Goal: Task Accomplishment & Management: Complete application form

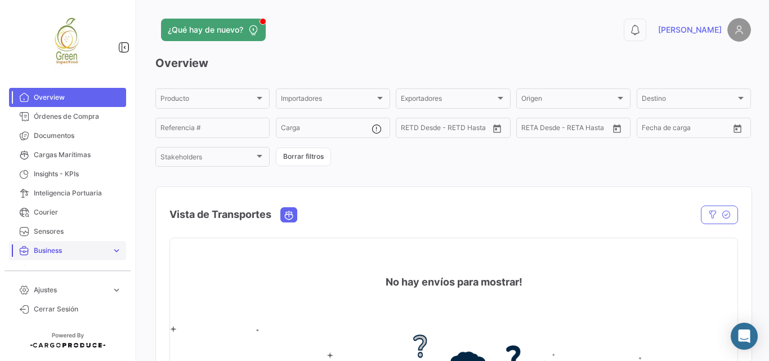
scroll to position [33, 0]
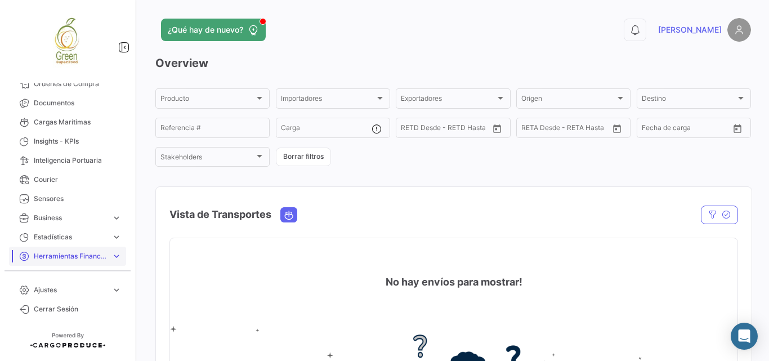
click at [90, 256] on span "Herramientas Financieras" at bounding box center [70, 256] width 73 height 10
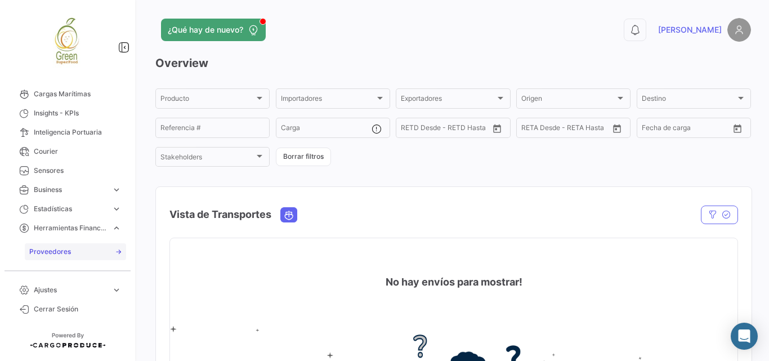
click at [63, 252] on span "Proveedores" at bounding box center [50, 252] width 42 height 10
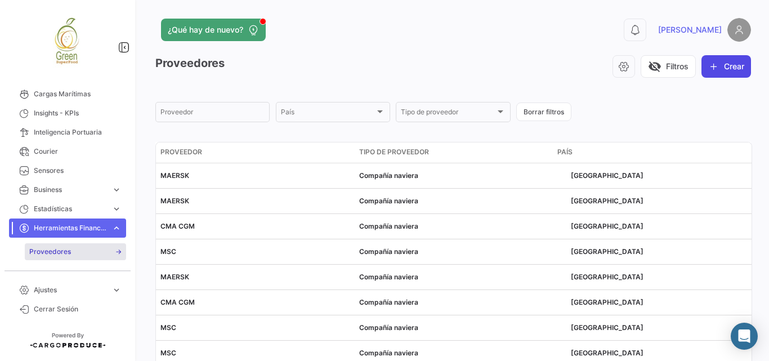
click at [719, 57] on button "Crear" at bounding box center [727, 66] width 50 height 23
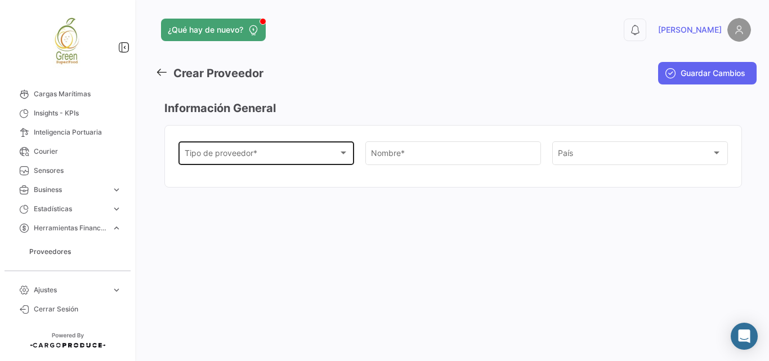
click at [278, 156] on div "Tipo de proveedor *" at bounding box center [262, 155] width 154 height 10
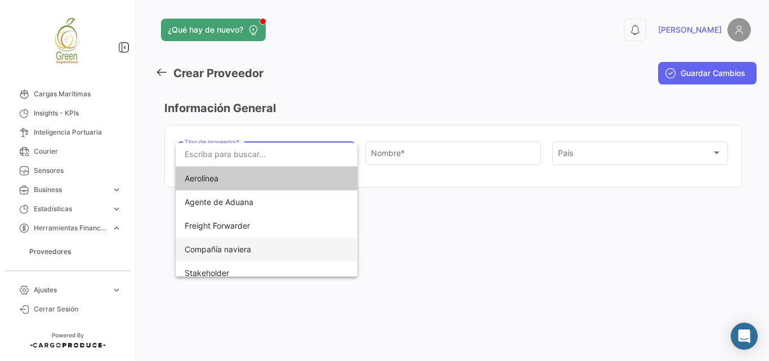
click at [237, 248] on span "Compañía naviera" at bounding box center [218, 249] width 66 height 10
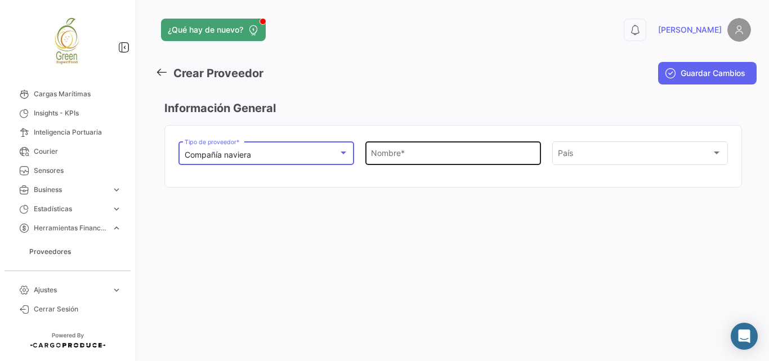
click at [411, 153] on input "Nombre *" at bounding box center [453, 155] width 164 height 10
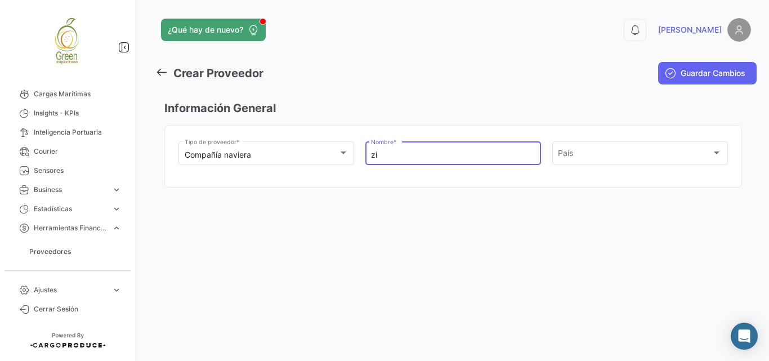
type input "zim"
drag, startPoint x: 411, startPoint y: 153, endPoint x: 364, endPoint y: 156, distance: 46.8
click at [364, 156] on div "Compañía naviera Tipo de proveedor * zim Nombre * País País" at bounding box center [454, 158] width 550 height 39
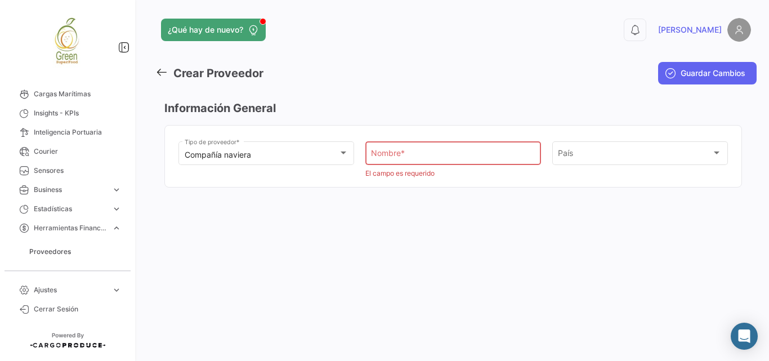
click at [155, 77] on div "¿Qué hay de nuevo? 0 [PERSON_NAME] Proveedor Guardar Cambios Información Genera…" at bounding box center [453, 180] width 632 height 361
click at [159, 75] on icon at bounding box center [161, 72] width 12 height 12
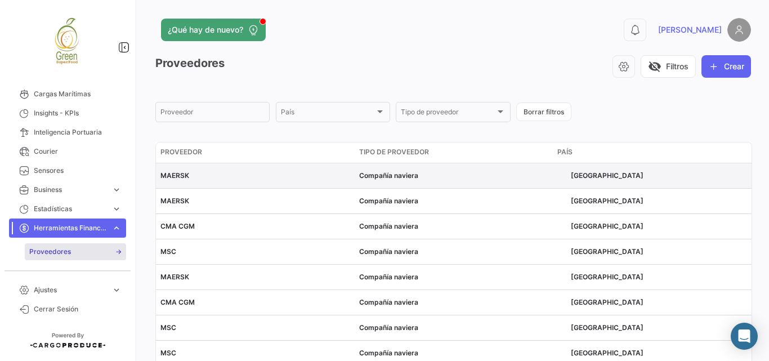
click at [178, 173] on span "MAERSK" at bounding box center [174, 175] width 29 height 8
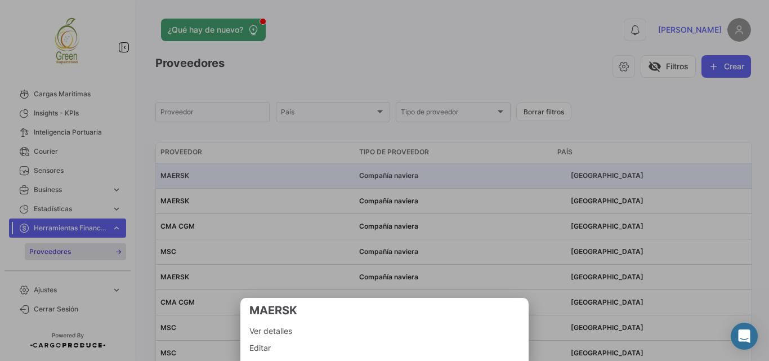
click at [264, 327] on span "Ver detalles" at bounding box center [384, 331] width 270 height 14
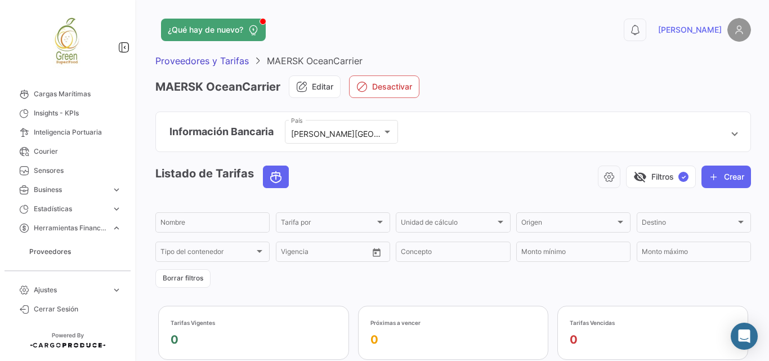
scroll to position [75, 0]
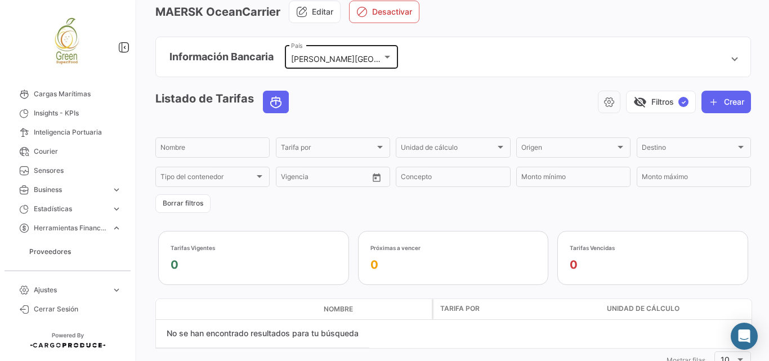
click at [377, 57] on div "[PERSON_NAME][GEOGRAPHIC_DATA]" at bounding box center [336, 60] width 91 height 10
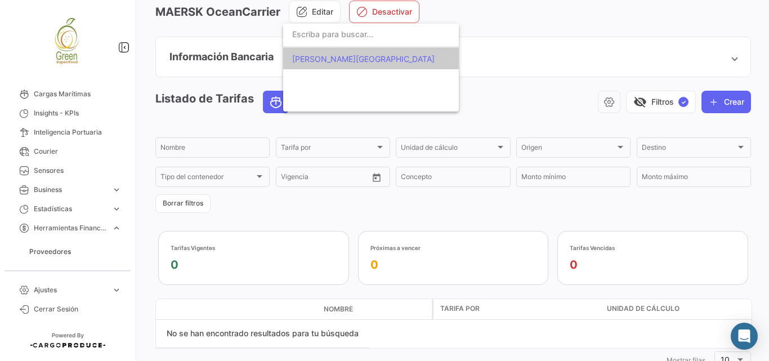
scroll to position [2, 0]
click at [492, 51] on div at bounding box center [384, 180] width 769 height 361
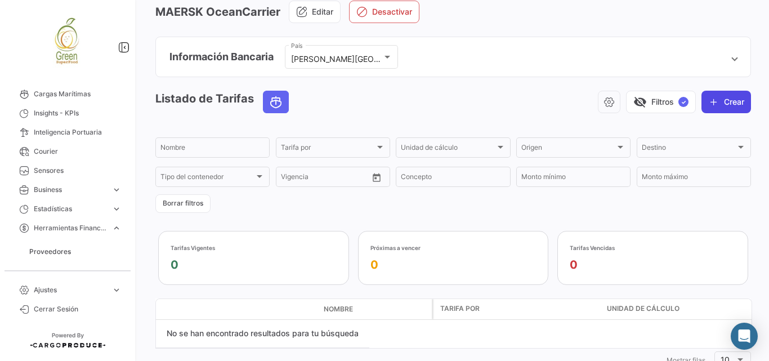
click at [719, 105] on button "Crear" at bounding box center [727, 102] width 50 height 23
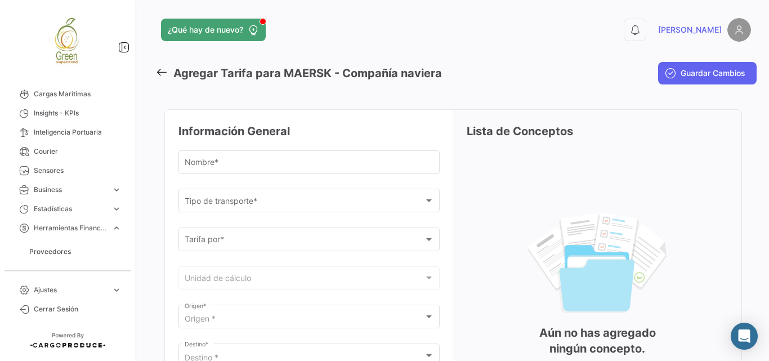
click at [162, 69] on icon at bounding box center [161, 72] width 12 height 12
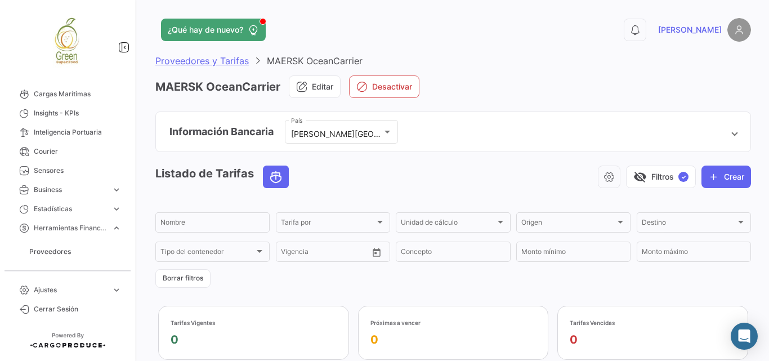
click at [179, 61] on span "Proveedores y Tarifas" at bounding box center [201, 60] width 93 height 11
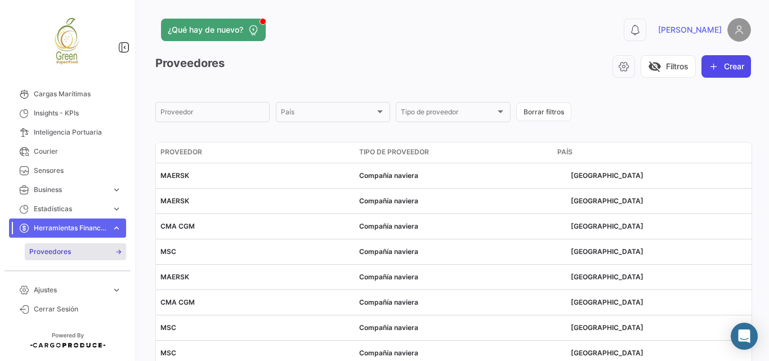
click at [733, 66] on button "Crear" at bounding box center [727, 66] width 50 height 23
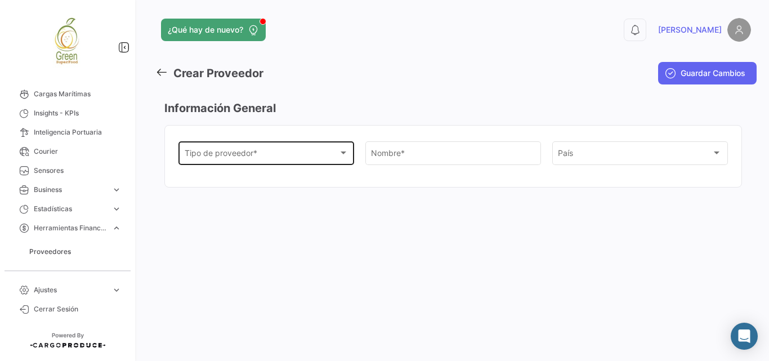
click at [296, 154] on div "Tipo de proveedor *" at bounding box center [262, 155] width 154 height 10
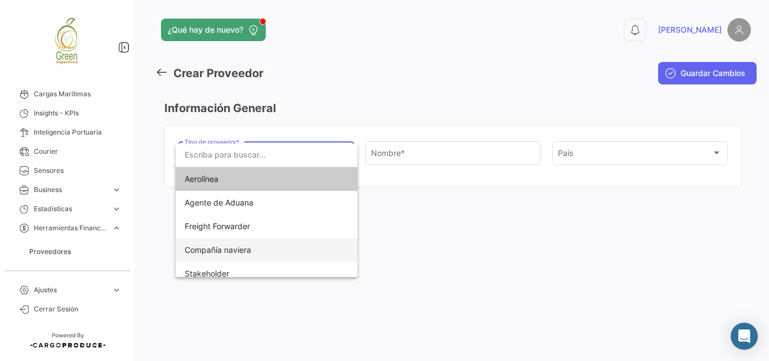
scroll to position [32, 0]
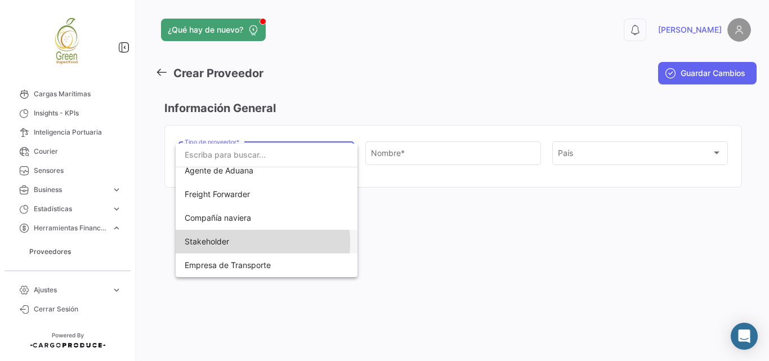
click at [223, 243] on span "Stakeholder" at bounding box center [207, 242] width 44 height 10
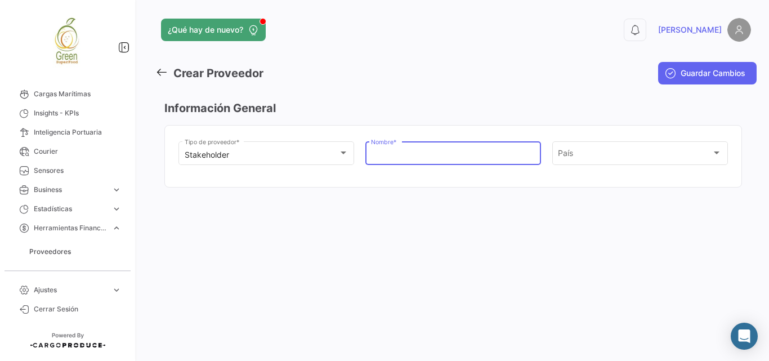
click at [425, 151] on input "Nombre *" at bounding box center [453, 155] width 164 height 10
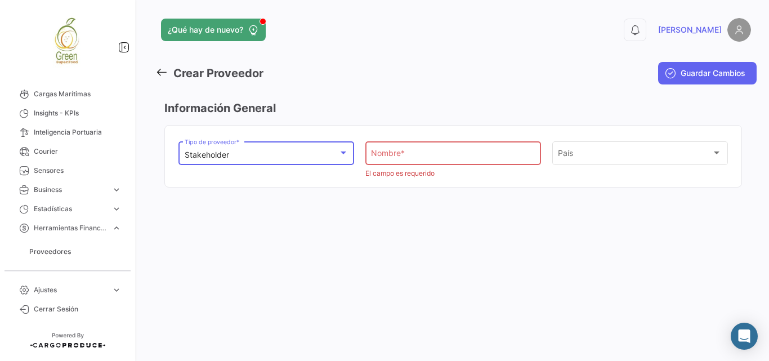
click at [343, 155] on div at bounding box center [343, 153] width 10 height 9
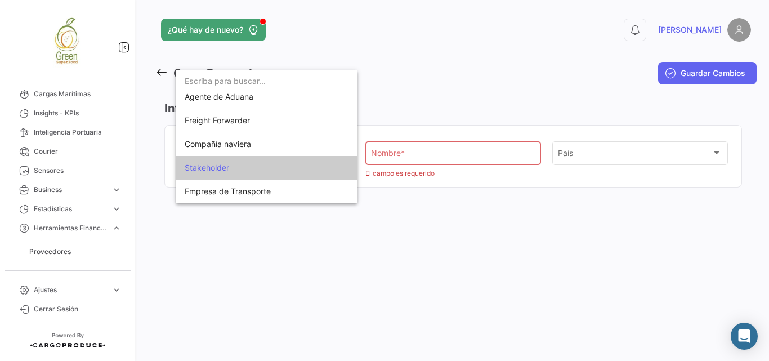
click at [422, 146] on div at bounding box center [384, 180] width 769 height 361
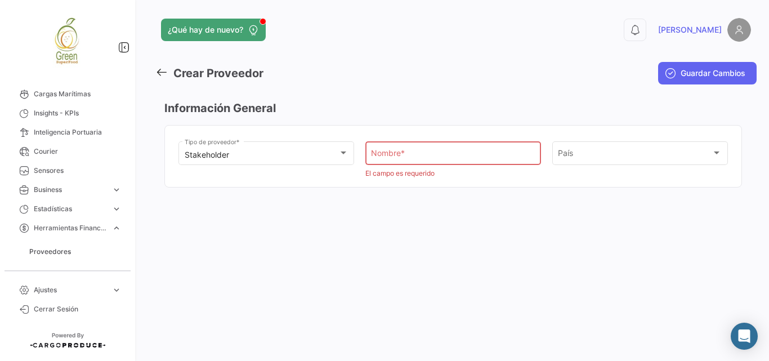
click at [415, 154] on input "Nombre *" at bounding box center [453, 156] width 164 height 10
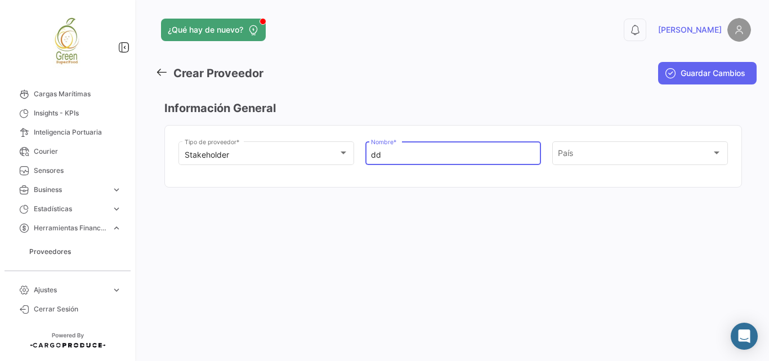
type input "d"
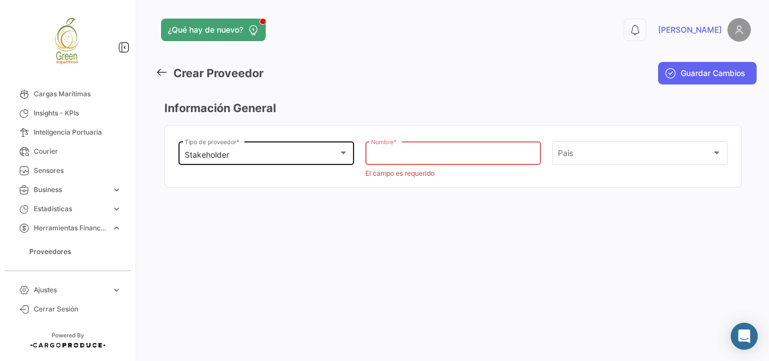
click at [339, 151] on div at bounding box center [343, 153] width 10 height 9
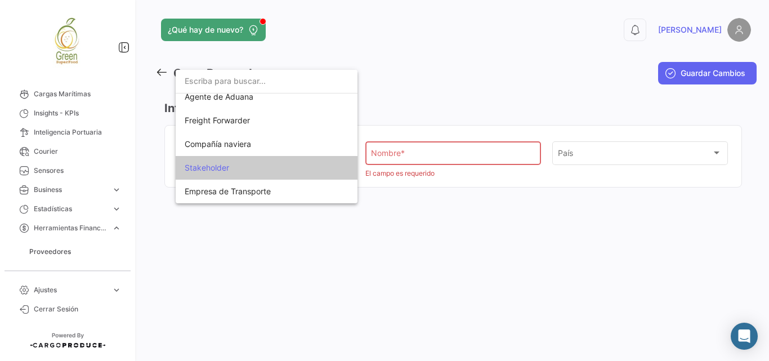
click at [453, 75] on div at bounding box center [384, 180] width 769 height 361
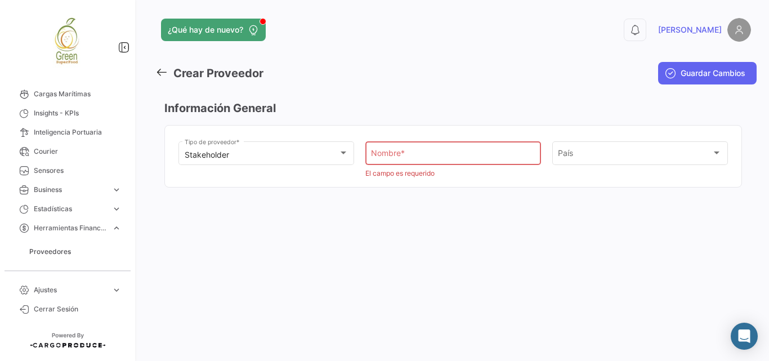
click at [163, 70] on icon at bounding box center [161, 72] width 12 height 12
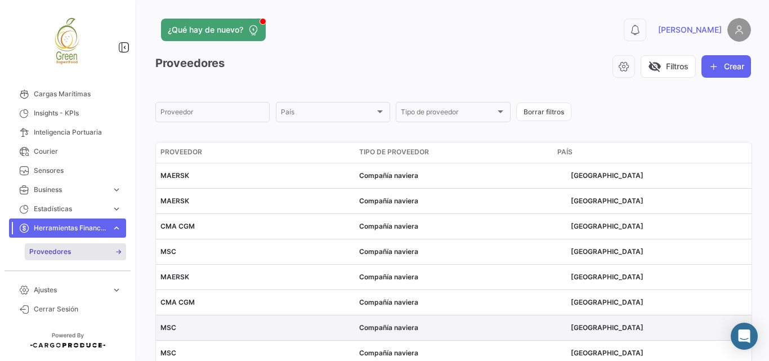
scroll to position [106, 0]
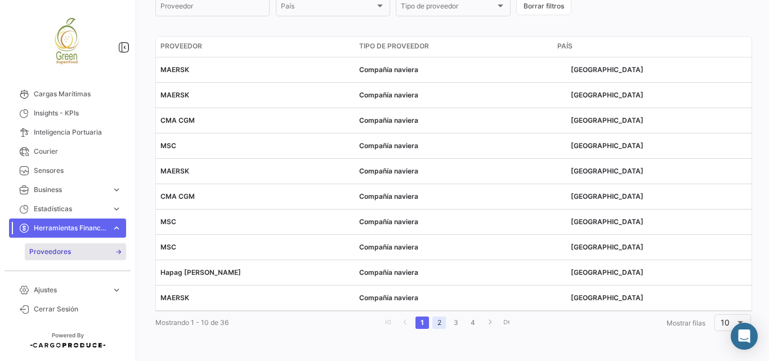
click at [435, 319] on link "2" at bounding box center [439, 322] width 14 height 12
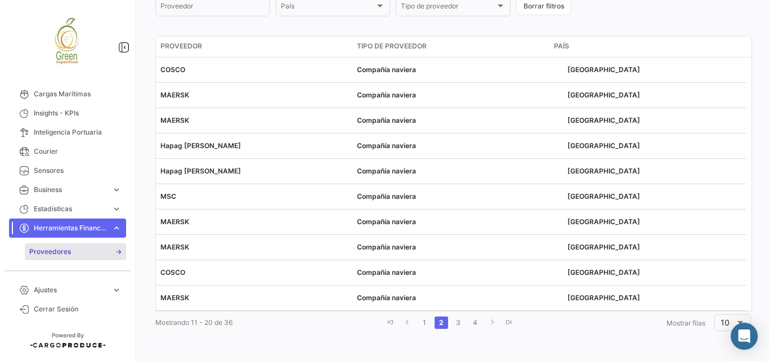
click at [562, 43] on span "País" at bounding box center [561, 46] width 15 height 10
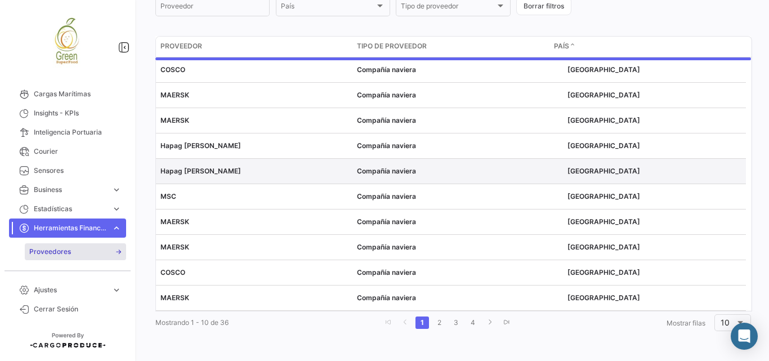
scroll to position [0, 0]
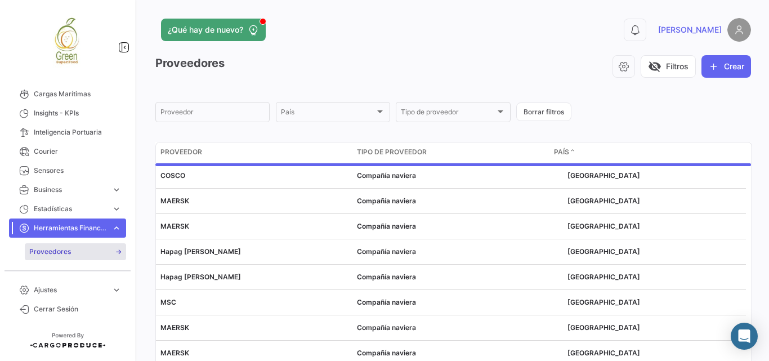
click at [564, 154] on span "País" at bounding box center [561, 152] width 15 height 10
click at [387, 148] on span "Tipo de proveedor" at bounding box center [392, 152] width 70 height 10
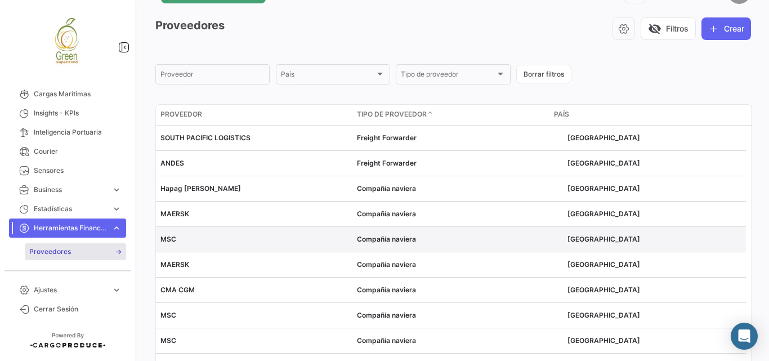
scroll to position [106, 0]
